Goal: Information Seeking & Learning: Learn about a topic

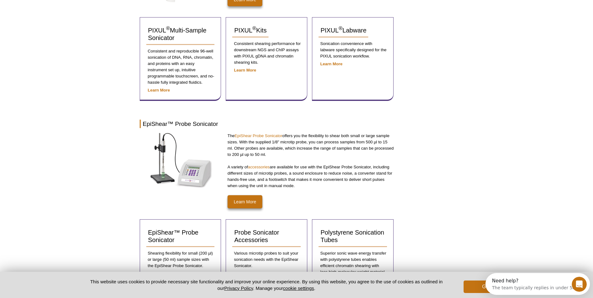
scroll to position [63, 0]
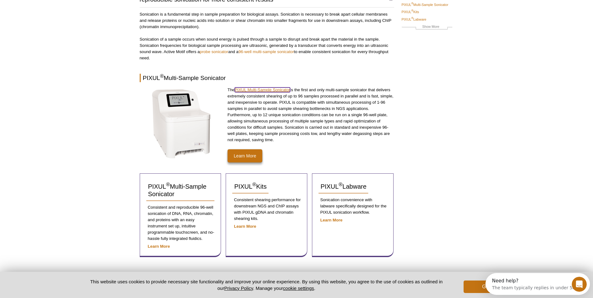
click at [245, 89] on link "PIXUL Multi-Sample Sonicator" at bounding box center [263, 90] width 56 height 5
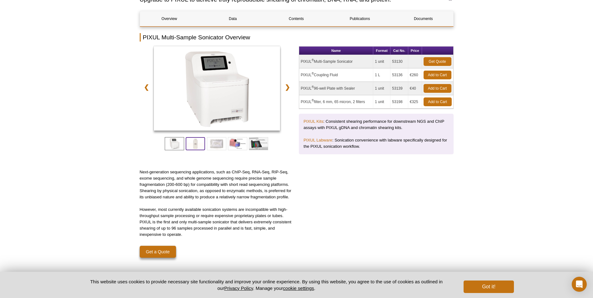
click at [190, 143] on span at bounding box center [195, 143] width 19 height 13
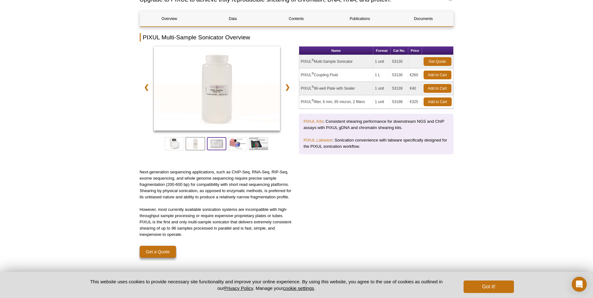
click at [216, 144] on span at bounding box center [216, 143] width 19 height 13
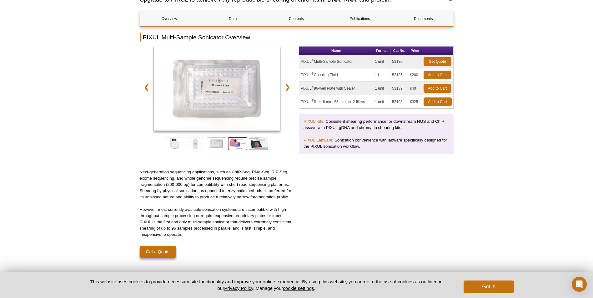
click at [235, 145] on span at bounding box center [237, 143] width 19 height 13
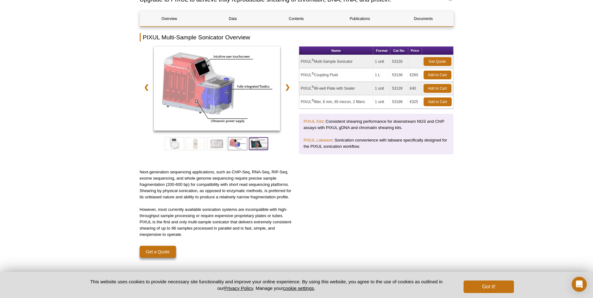
click at [259, 145] on span at bounding box center [258, 143] width 19 height 13
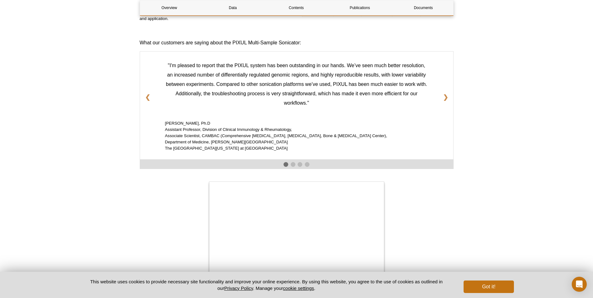
scroll to position [688, 0]
